Goal: Transaction & Acquisition: Purchase product/service

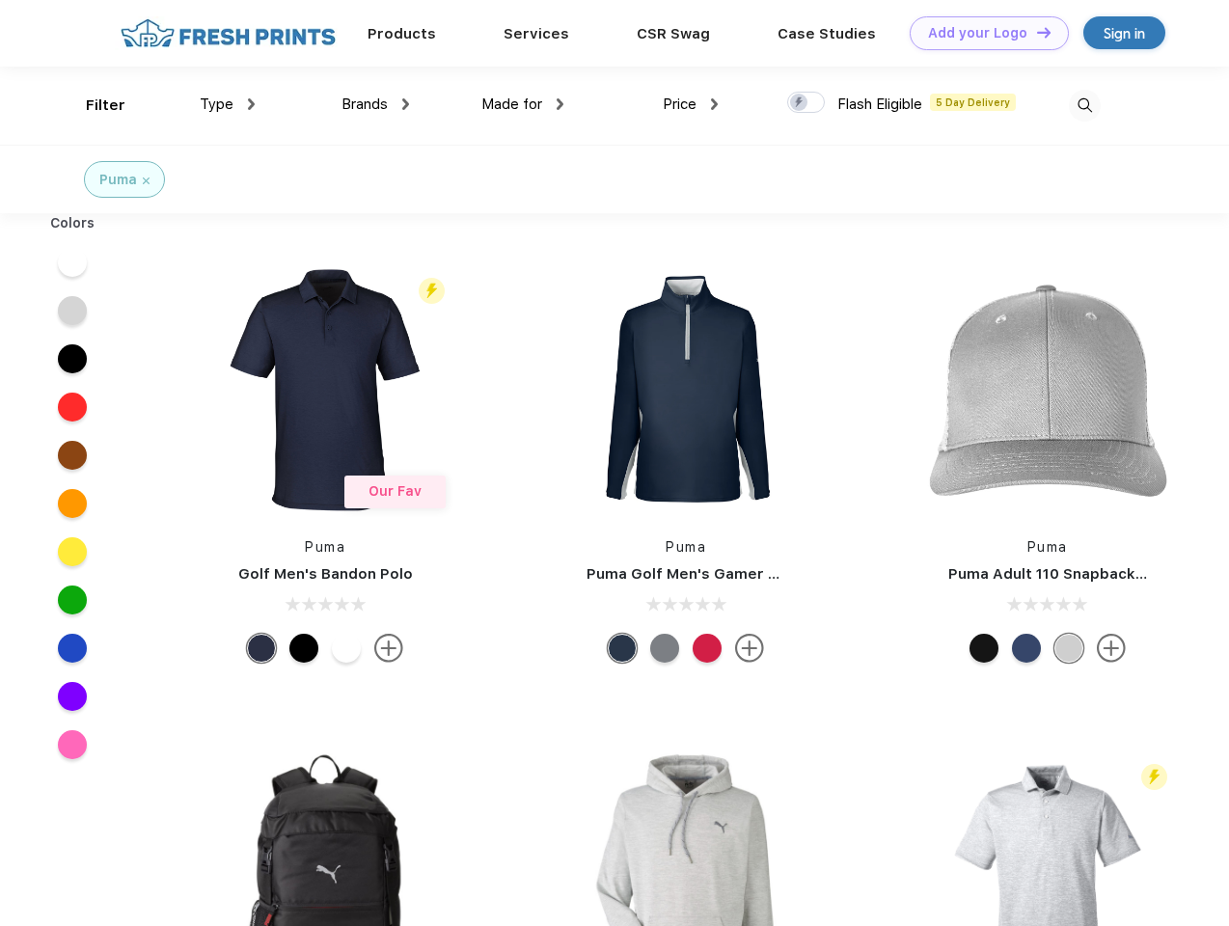
click at [982, 33] on link "Add your Logo Design Tool" at bounding box center [989, 33] width 159 height 34
click at [0, 0] on div "Design Tool" at bounding box center [0, 0] width 0 height 0
click at [1035, 32] on link "Add your Logo Design Tool" at bounding box center [989, 33] width 159 height 34
click at [93, 105] on div "Filter" at bounding box center [106, 106] width 40 height 22
click at [228, 104] on span "Type" at bounding box center [217, 103] width 34 height 17
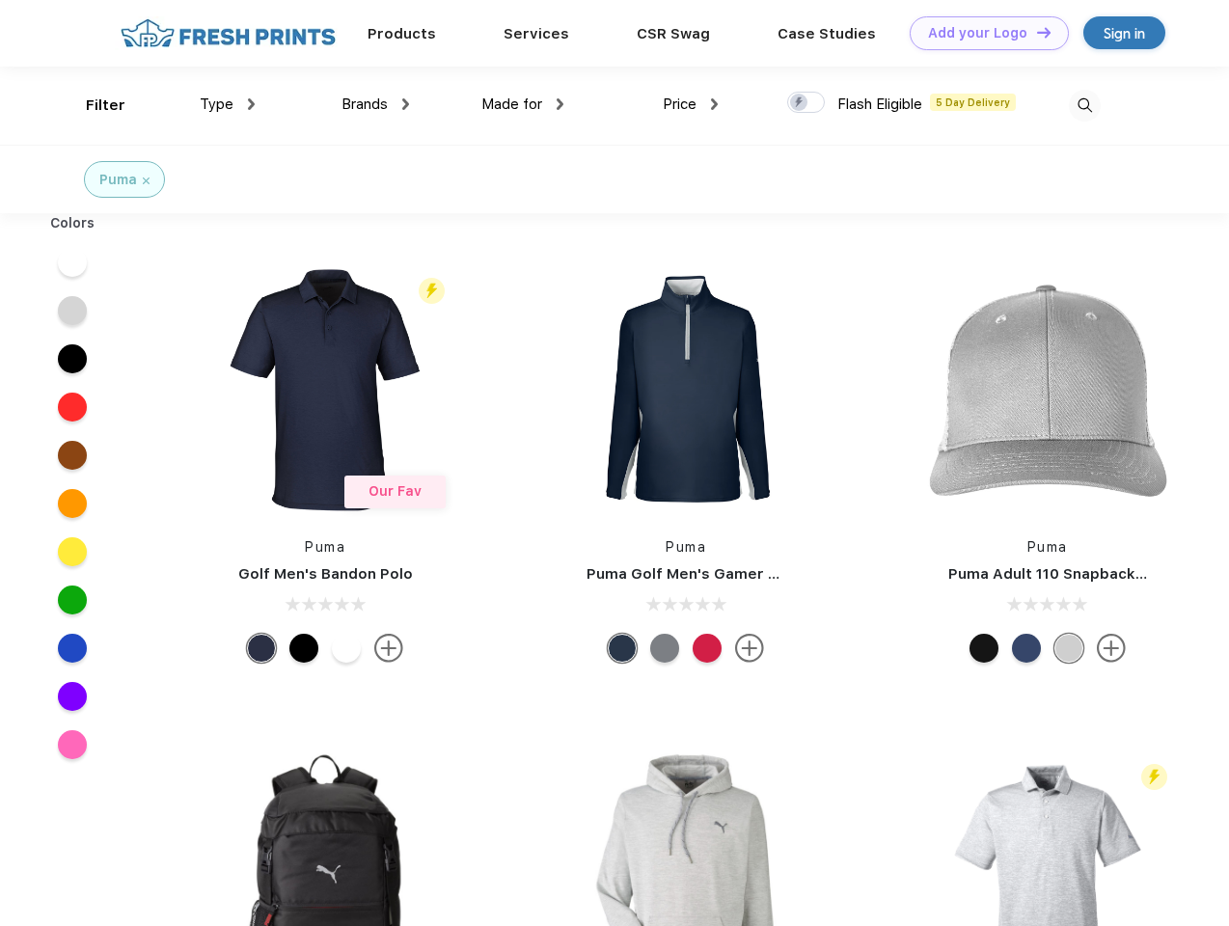
click at [375, 104] on span "Brands" at bounding box center [364, 103] width 46 height 17
click at [523, 104] on span "Made for" at bounding box center [511, 103] width 61 height 17
click at [691, 104] on span "Price" at bounding box center [680, 103] width 34 height 17
click at [806, 103] on div at bounding box center [806, 102] width 38 height 21
click at [800, 103] on input "checkbox" at bounding box center [793, 97] width 13 height 13
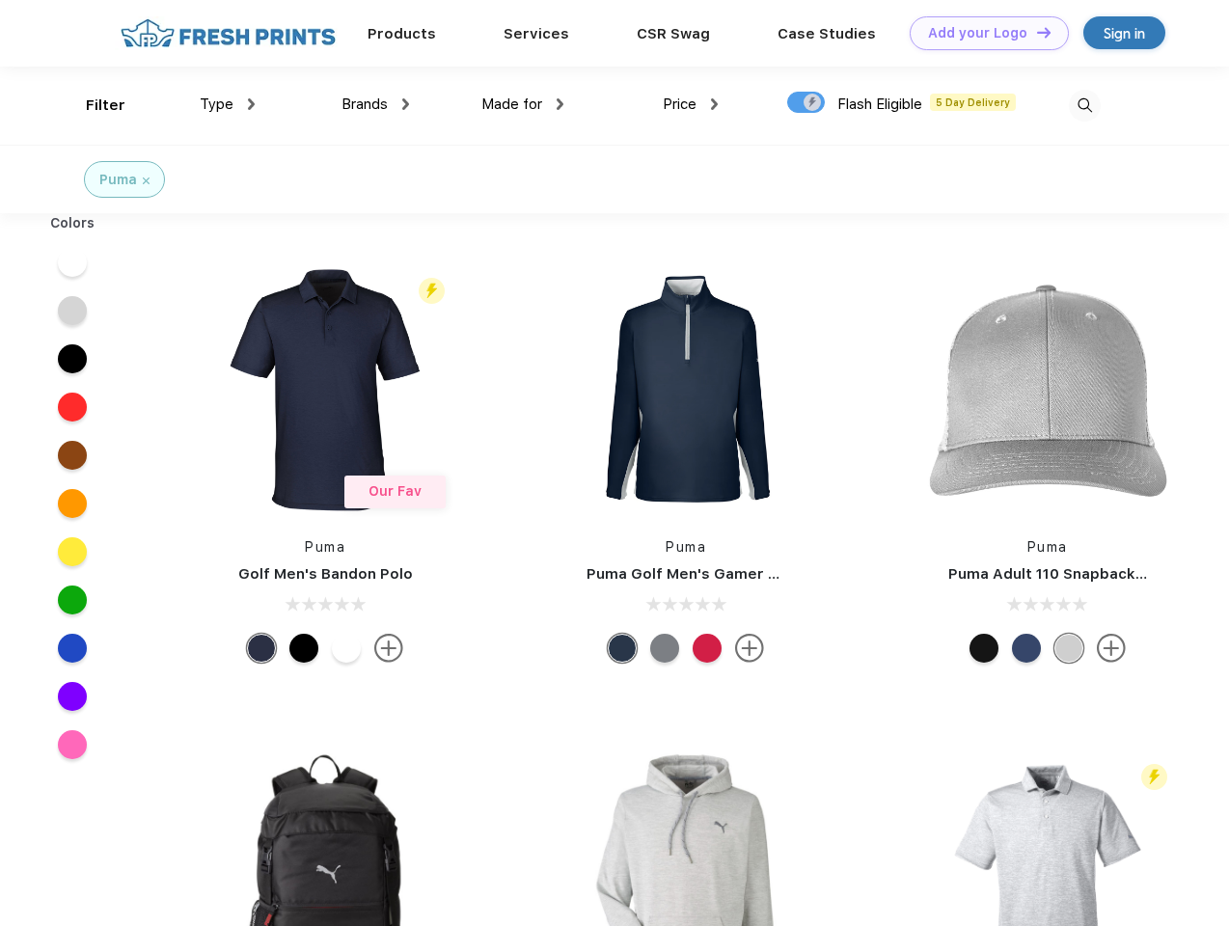
click at [1084, 105] on img at bounding box center [1085, 106] width 32 height 32
